Goal: Transaction & Acquisition: Subscribe to service/newsletter

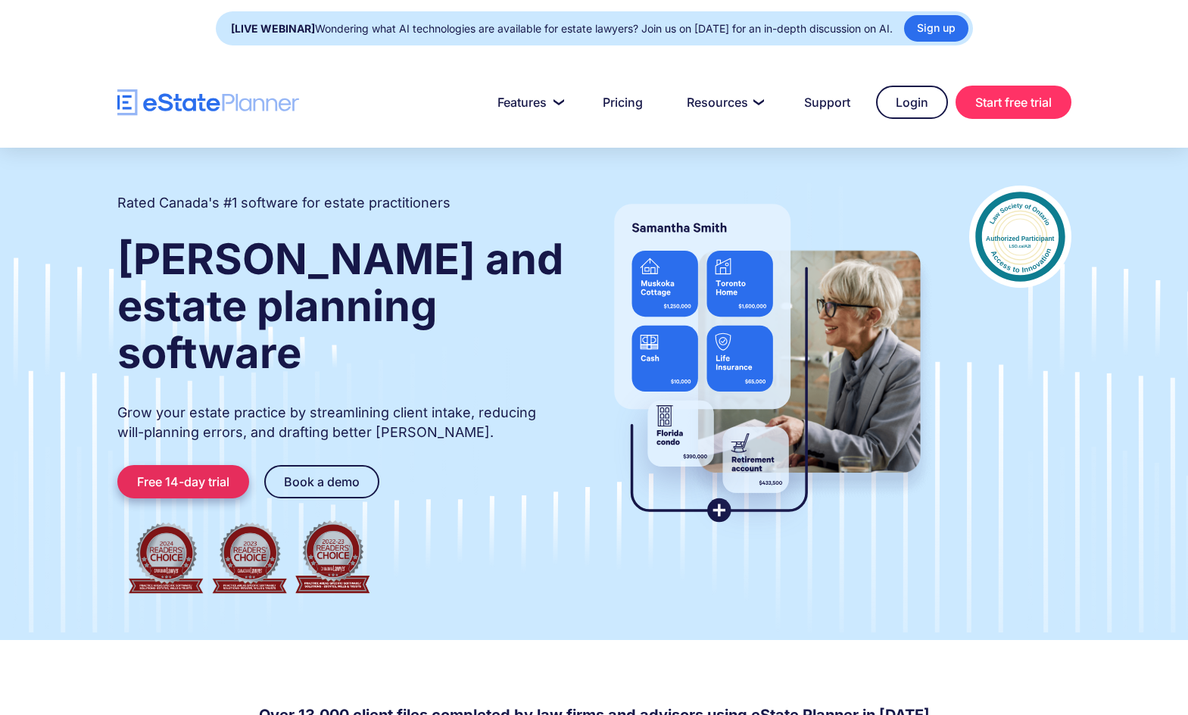
click at [188, 465] on link "Free 14-day trial" at bounding box center [183, 481] width 132 height 33
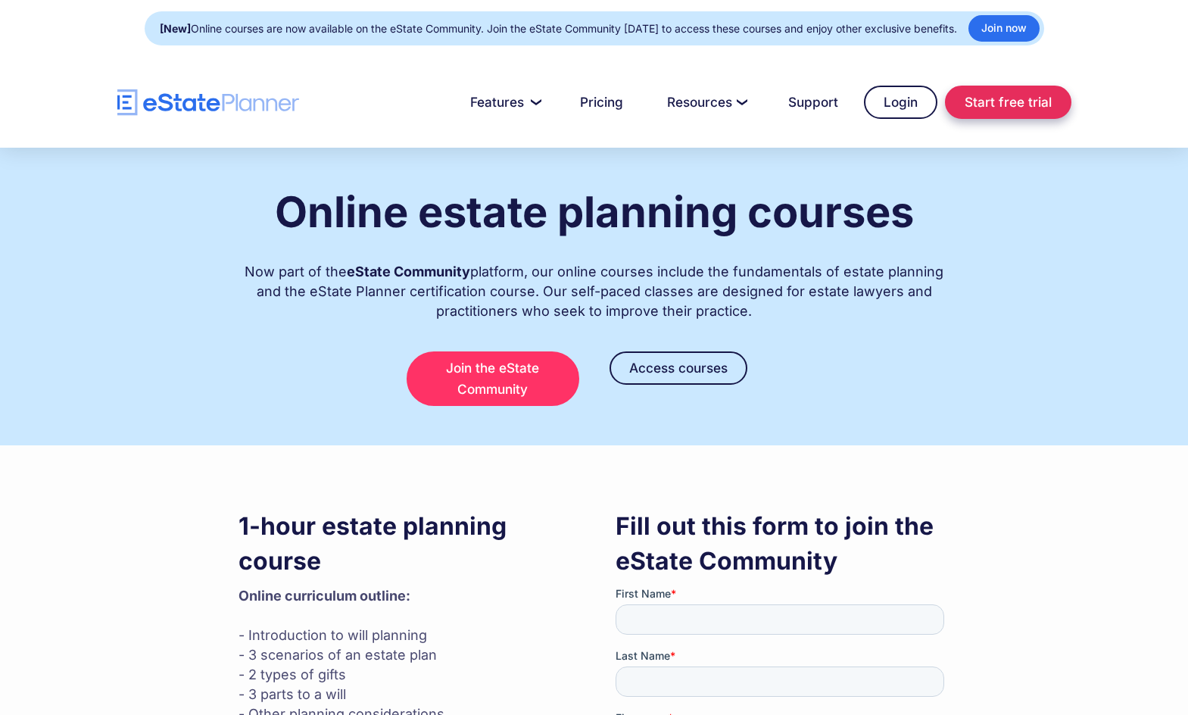
click at [1026, 98] on link "Start free trial" at bounding box center [1008, 102] width 126 height 33
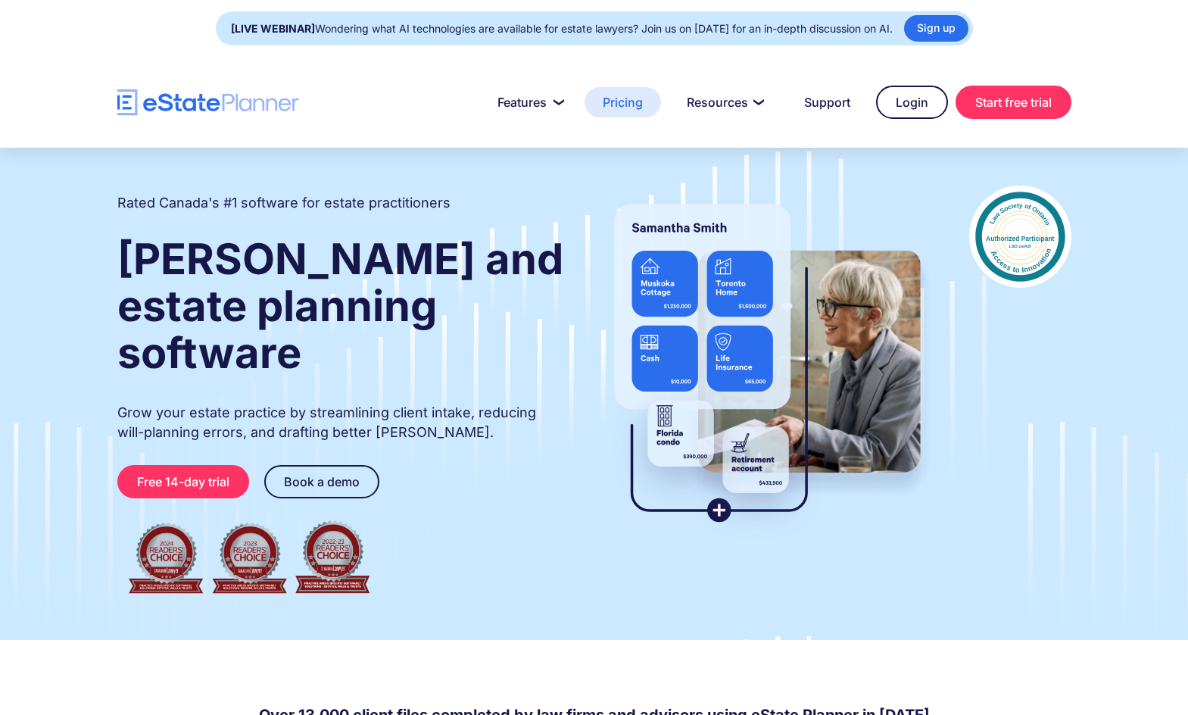
click at [615, 102] on link "Pricing" at bounding box center [622, 102] width 76 height 30
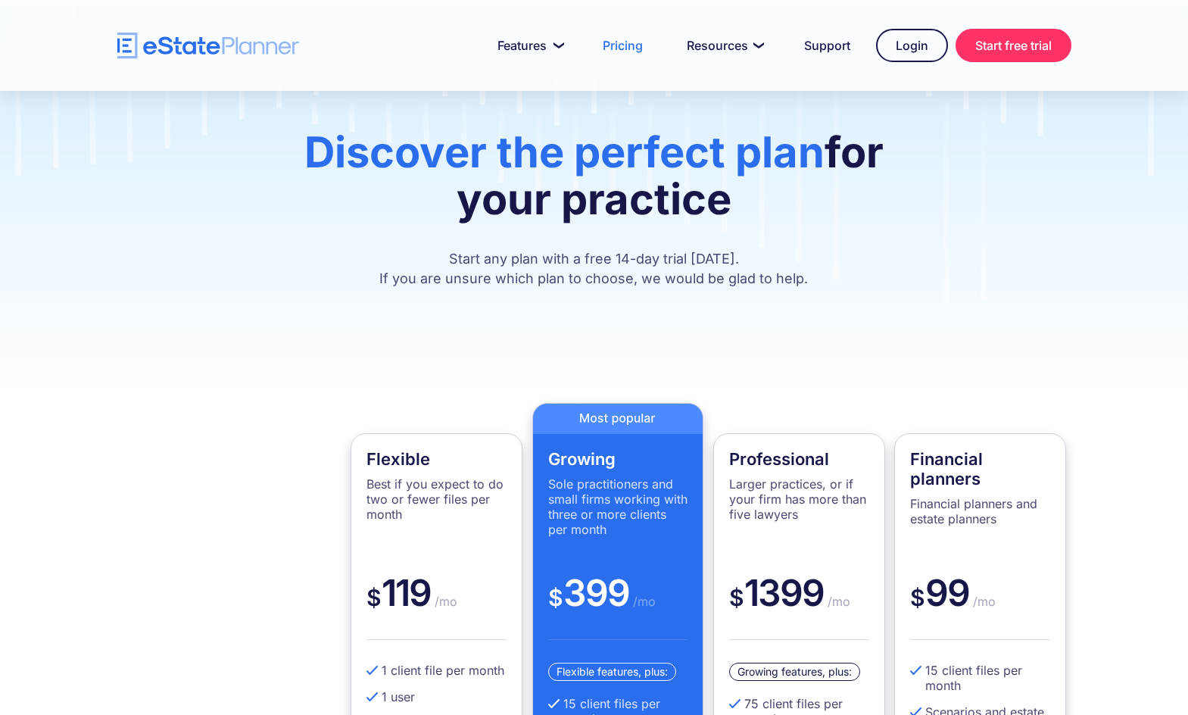
scroll to position [379, 0]
